Goal: Information Seeking & Learning: Learn about a topic

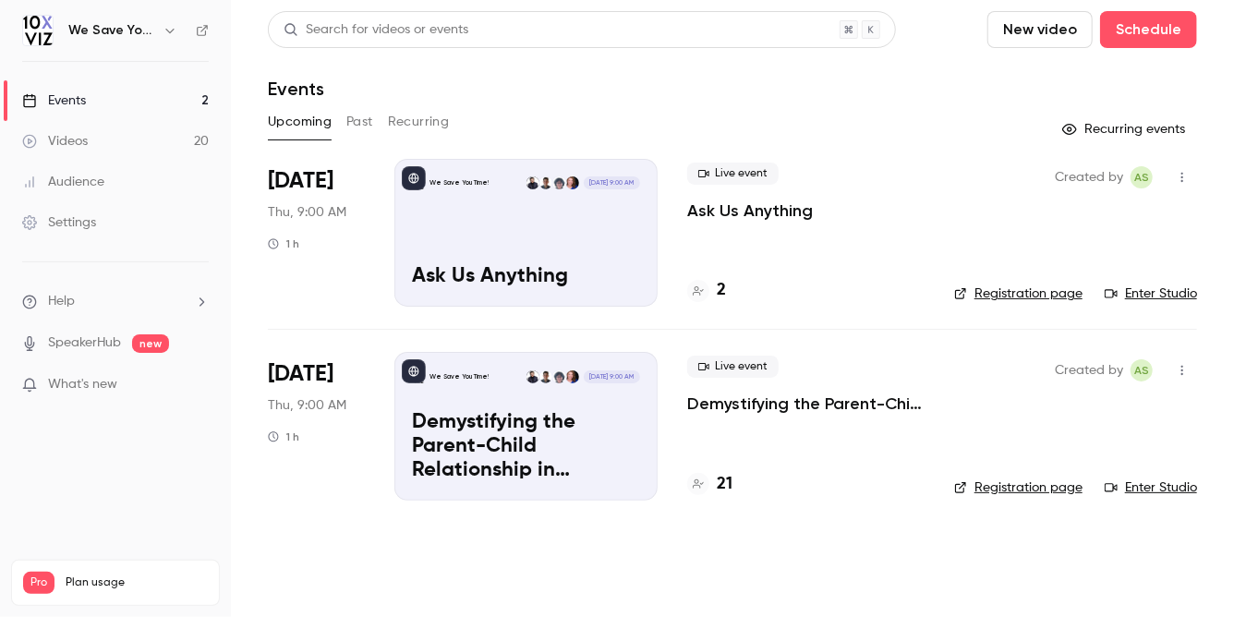
click at [360, 122] on button "Past" at bounding box center [359, 122] width 27 height 30
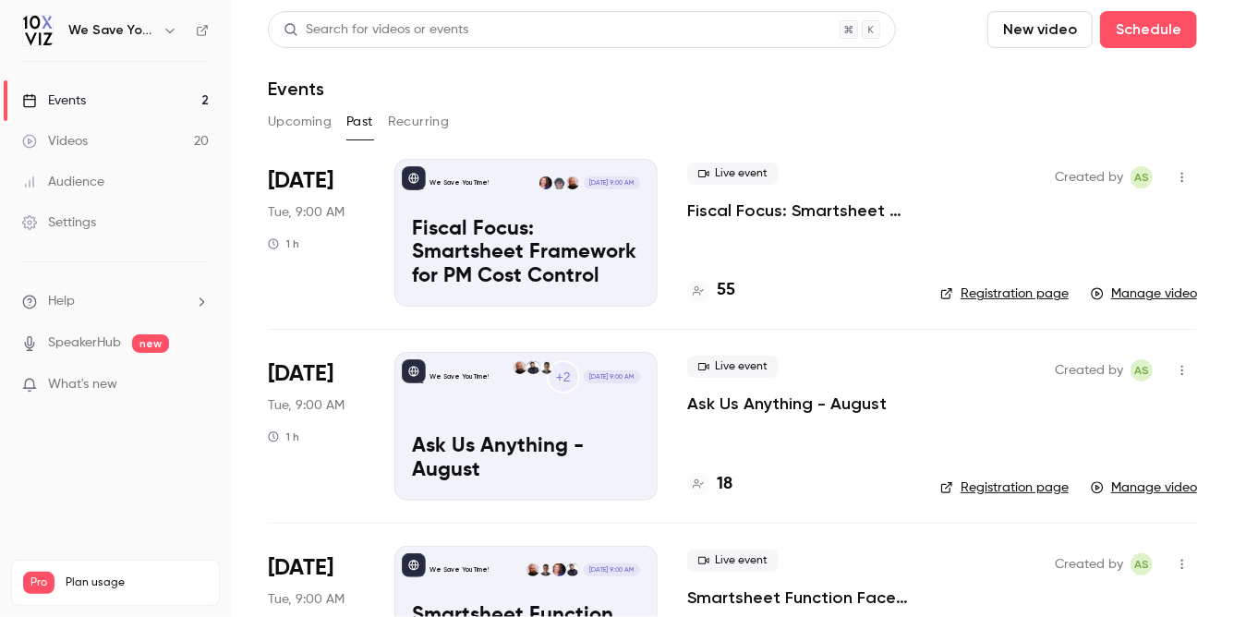
click at [787, 203] on p "Fiscal Focus: Smartsheet Framework for PM Cost Control" at bounding box center [799, 210] width 224 height 22
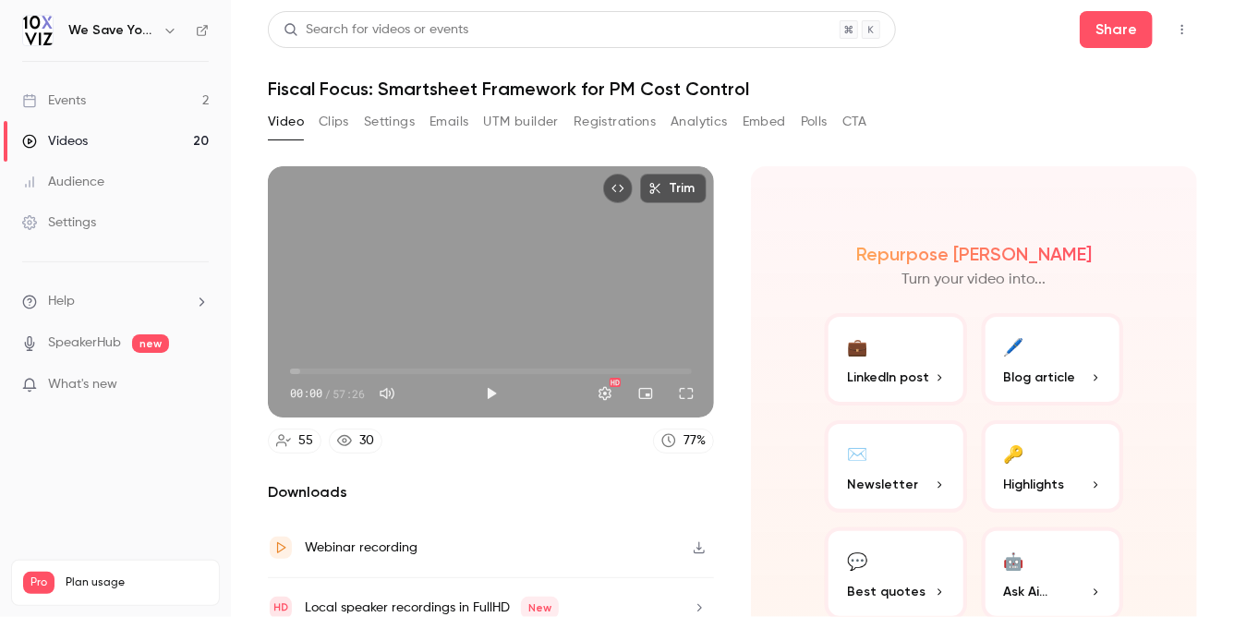
click at [757, 118] on button "Embed" at bounding box center [764, 122] width 43 height 30
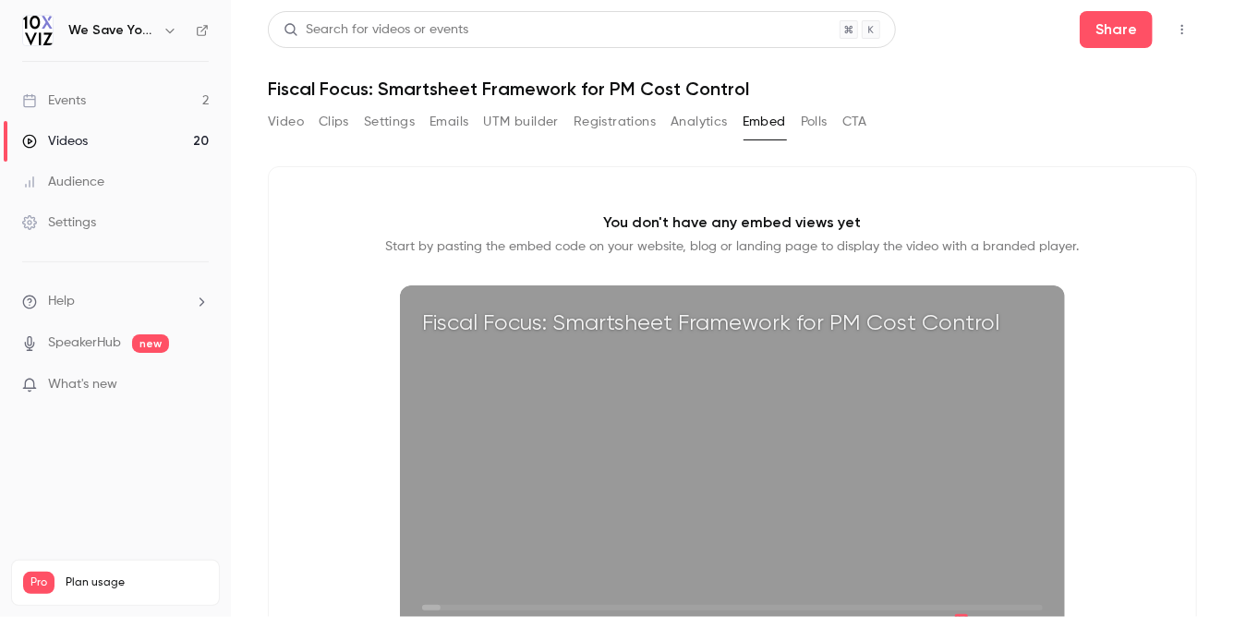
click at [639, 119] on button "Registrations" at bounding box center [615, 122] width 82 height 30
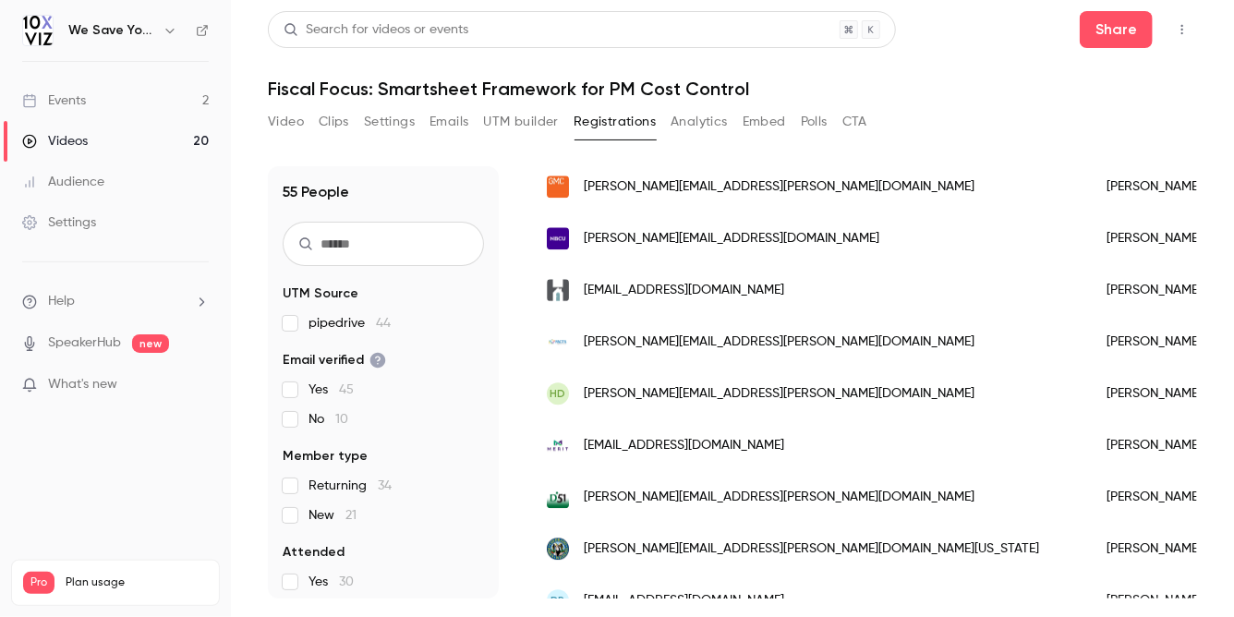
scroll to position [2328, 0]
